Goal: Communication & Community: Answer question/provide support

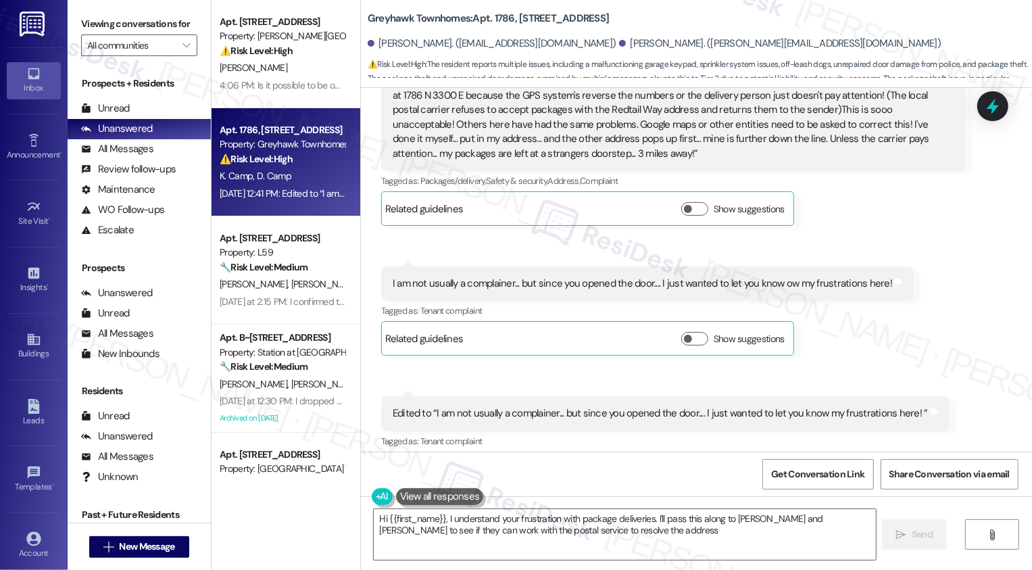
scroll to position [1276, 0]
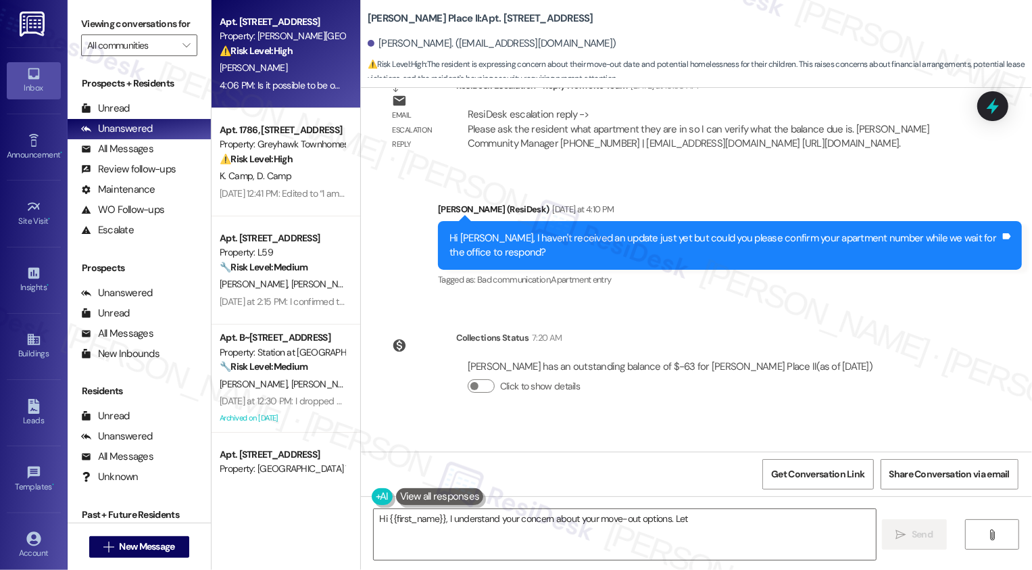
scroll to position [1381, 0]
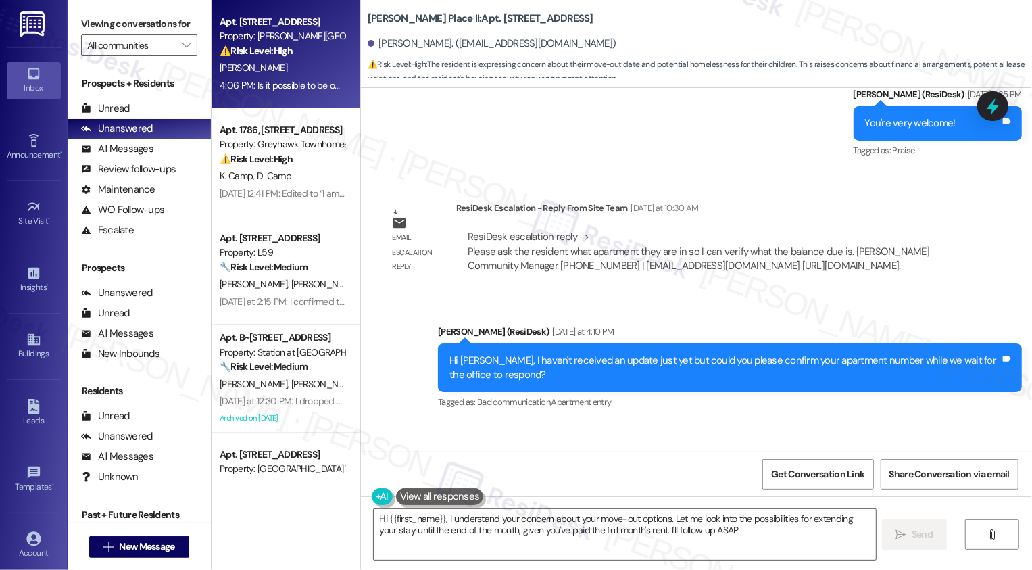
type textarea "Hi {{first_name}}, I understand your concern about your move-out options. Let m…"
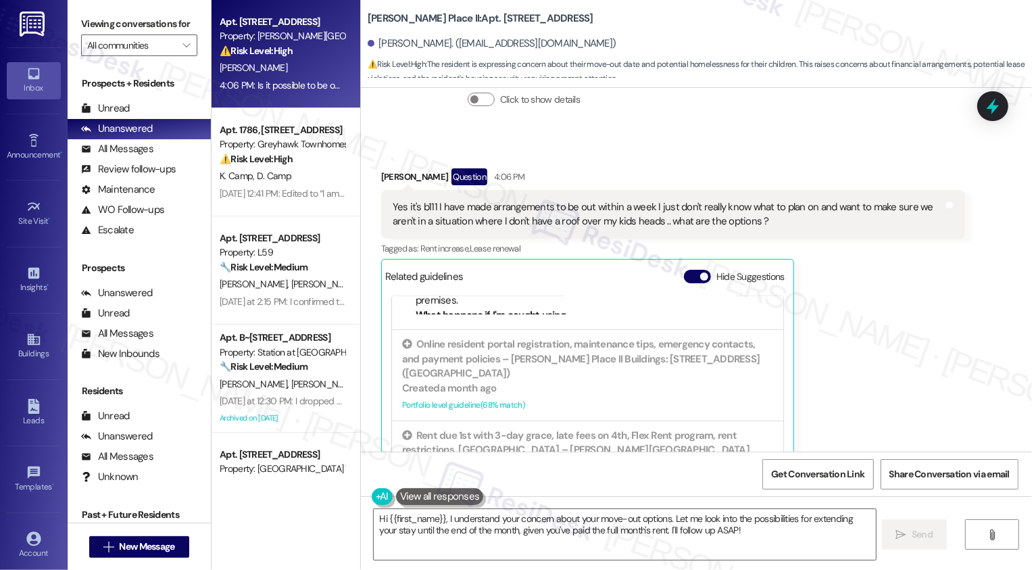
scroll to position [1922, 0]
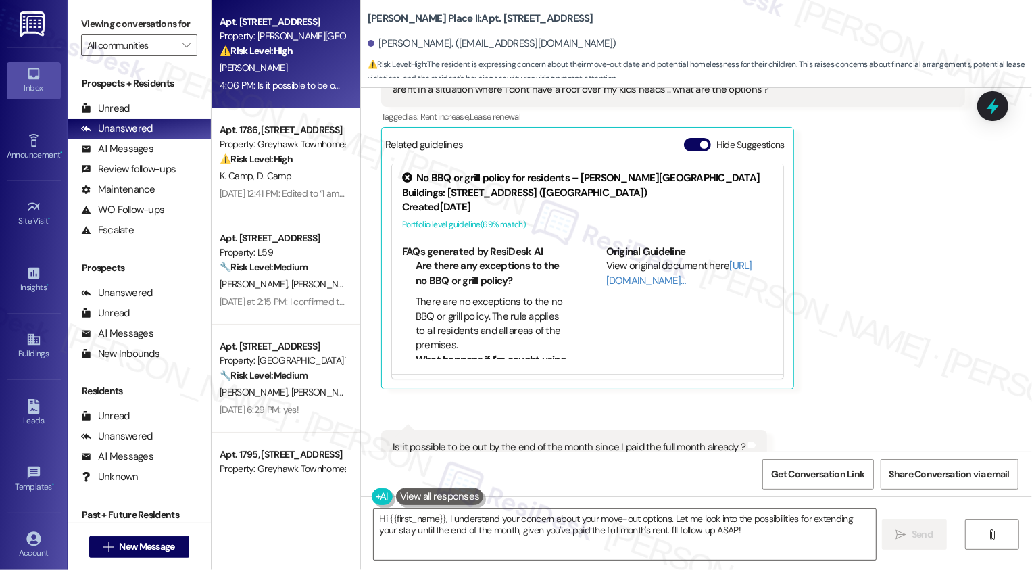
click at [828, 330] on div "[PERSON_NAME] Question 4:06 PM Yes it's b111 I have made arrangements to be out…" at bounding box center [673, 214] width 584 height 354
